Goal: Task Accomplishment & Management: Use online tool/utility

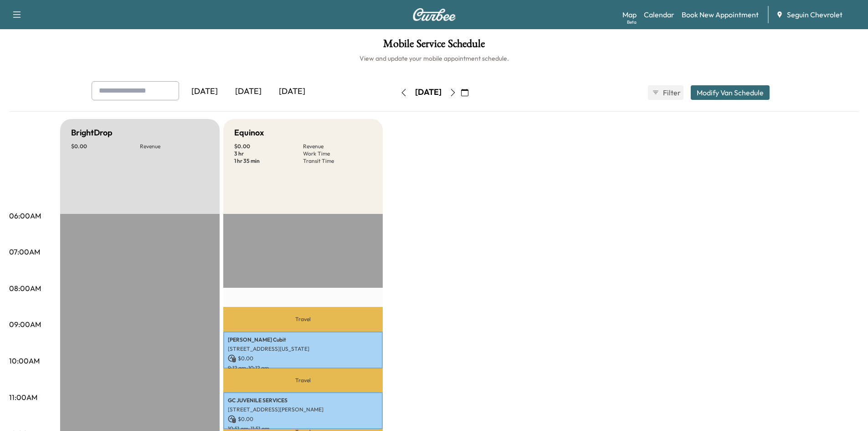
click at [457, 93] on icon "button" at bounding box center [452, 92] width 7 height 7
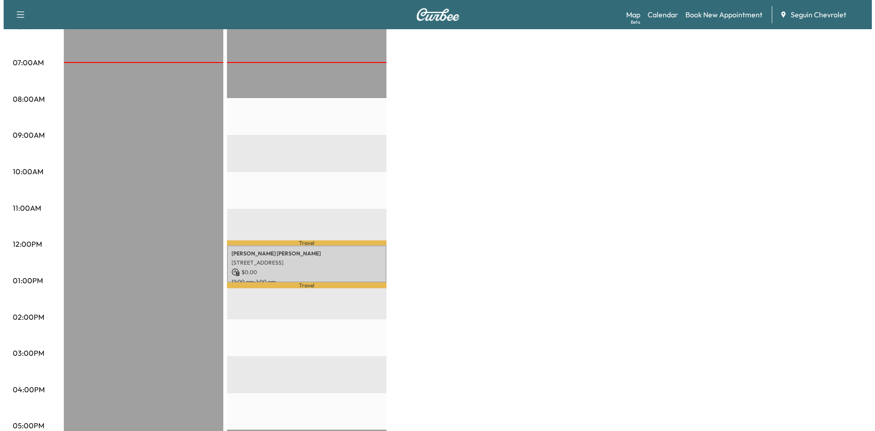
scroll to position [192, 0]
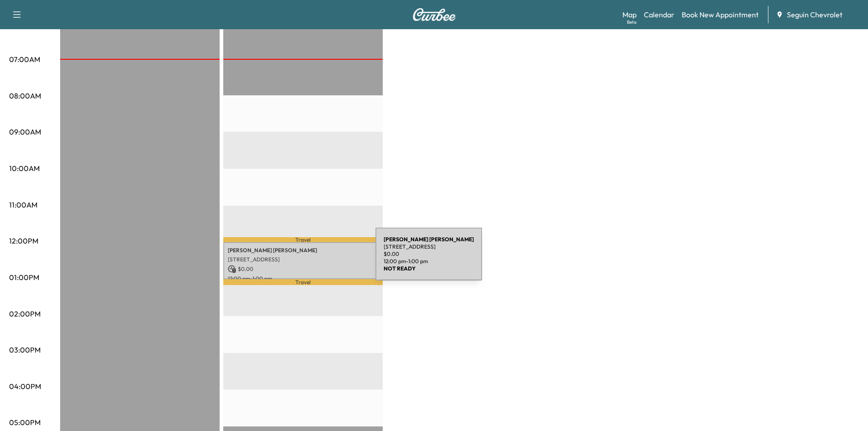
click at [307, 259] on p "[STREET_ADDRESS]" at bounding box center [303, 259] width 150 height 7
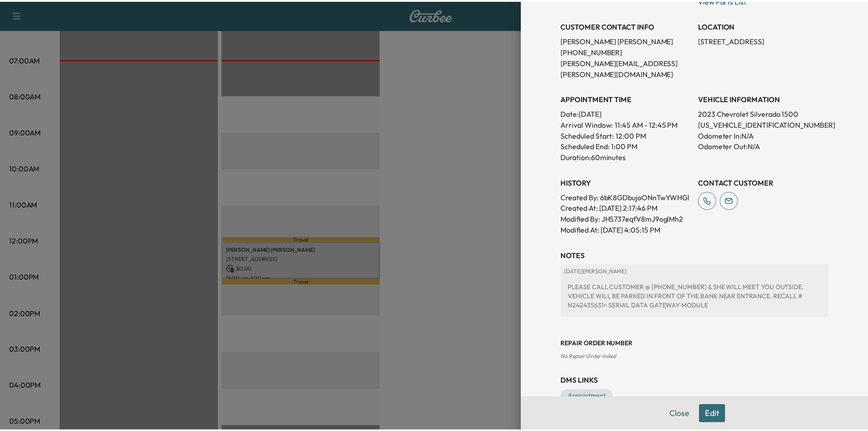
scroll to position [0, 0]
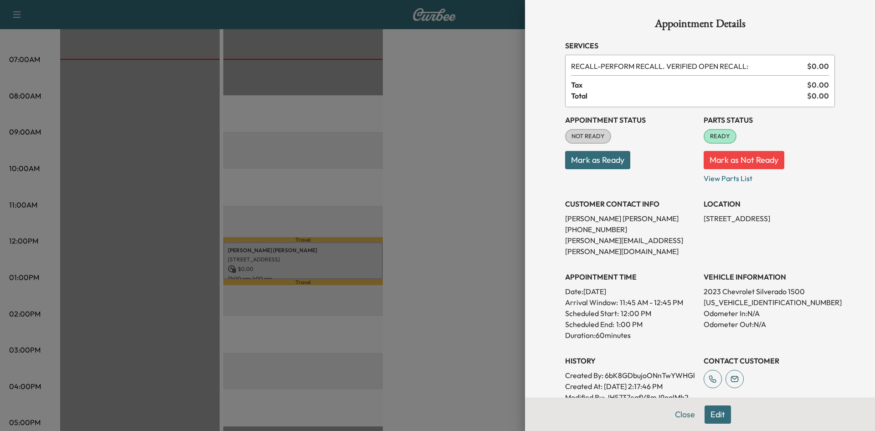
click at [598, 158] on button "Mark as Ready" at bounding box center [597, 160] width 65 height 18
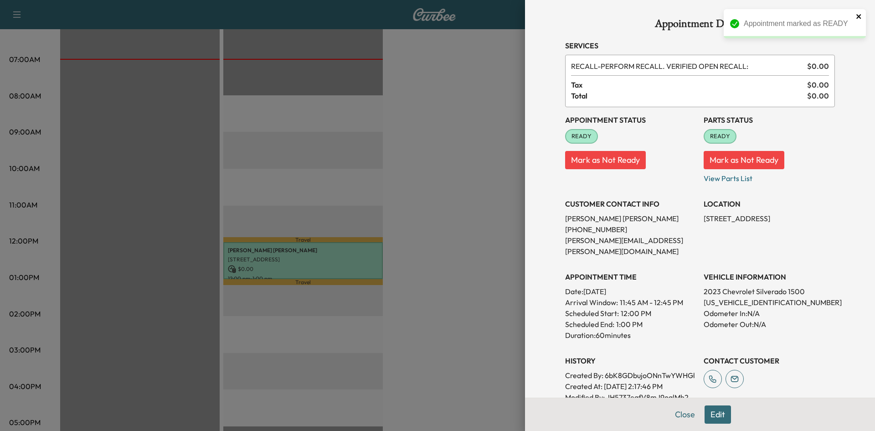
click at [859, 16] on icon "close" at bounding box center [858, 16] width 5 height 5
click at [670, 415] on button "Close" at bounding box center [685, 414] width 32 height 18
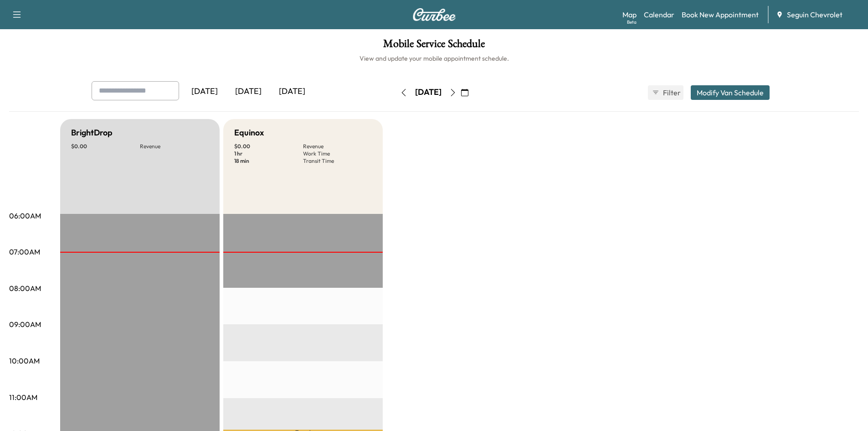
click at [457, 93] on icon "button" at bounding box center [452, 92] width 7 height 7
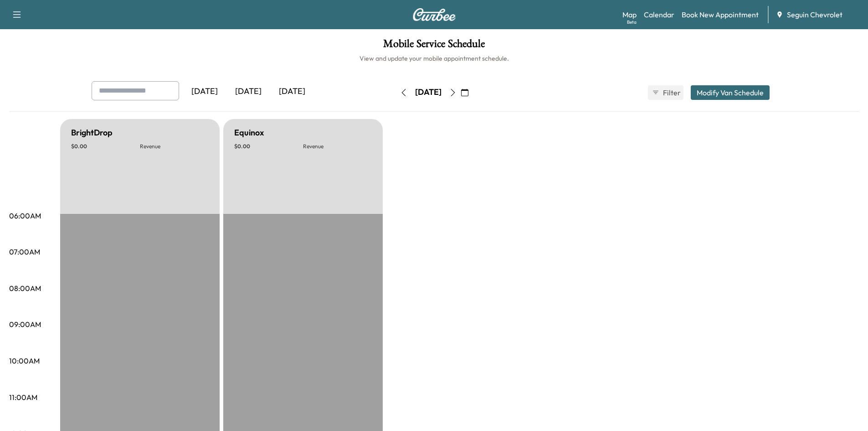
click at [457, 91] on icon "button" at bounding box center [452, 92] width 7 height 7
click at [396, 90] on button "button" at bounding box center [403, 92] width 15 height 15
click at [457, 93] on icon "button" at bounding box center [452, 92] width 7 height 7
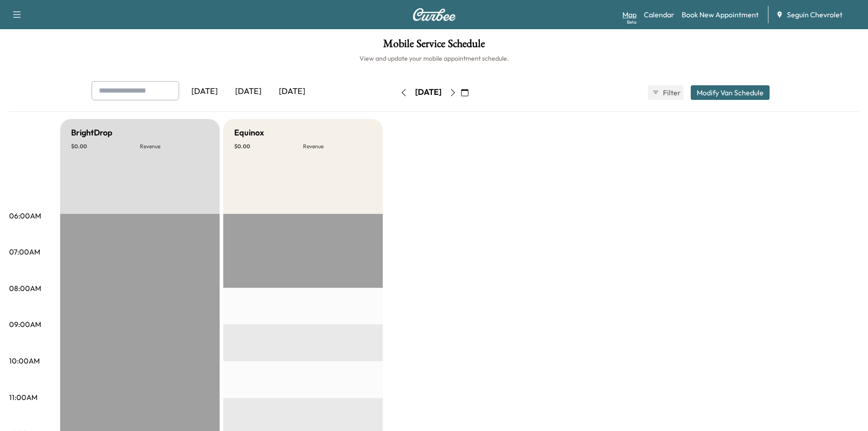
click at [623, 16] on link "Map Beta" at bounding box center [630, 14] width 14 height 11
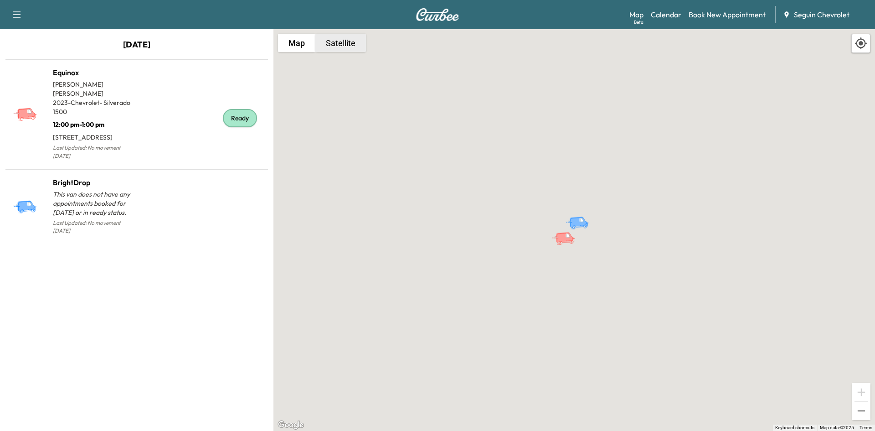
click at [351, 49] on button "Satellite" at bounding box center [340, 43] width 51 height 18
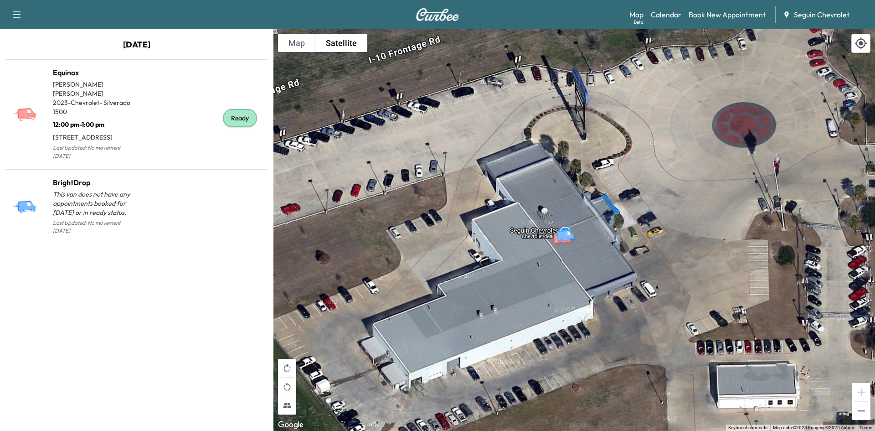
drag, startPoint x: 607, startPoint y: 243, endPoint x: 597, endPoint y: 250, distance: 11.4
click at [597, 250] on div "To activate drag with keyboard, press Alt + Enter. Once in keyboard drag state,…" at bounding box center [574, 229] width 602 height 401
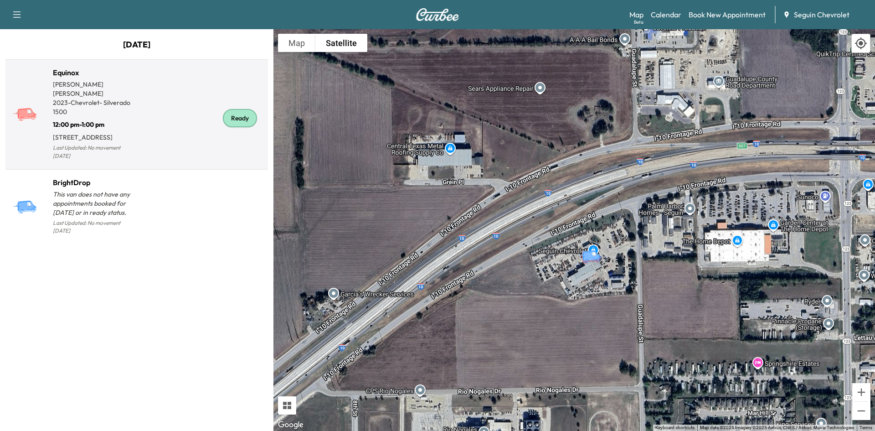
click at [171, 102] on div "Ready" at bounding box center [201, 117] width 128 height 87
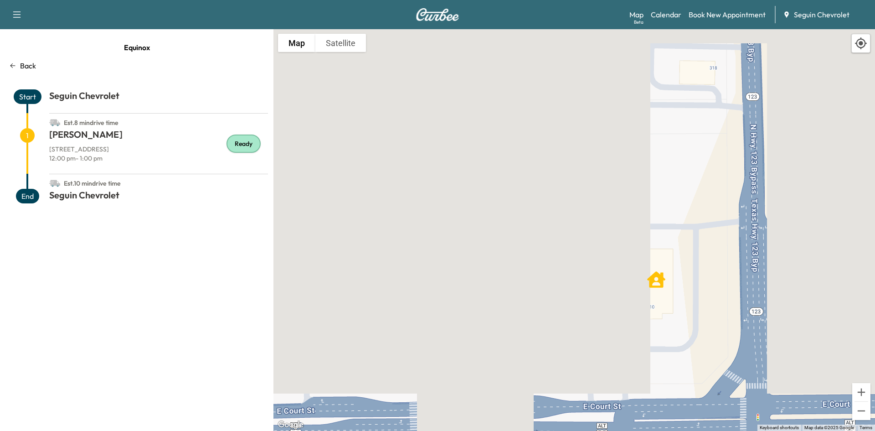
drag, startPoint x: 726, startPoint y: 214, endPoint x: 638, endPoint y: 270, distance: 104.3
click at [638, 270] on div "To activate drag with keyboard, press Alt + Enter. Once in keyboard drag state,…" at bounding box center [574, 229] width 602 height 401
